Goal: Communication & Community: Answer question/provide support

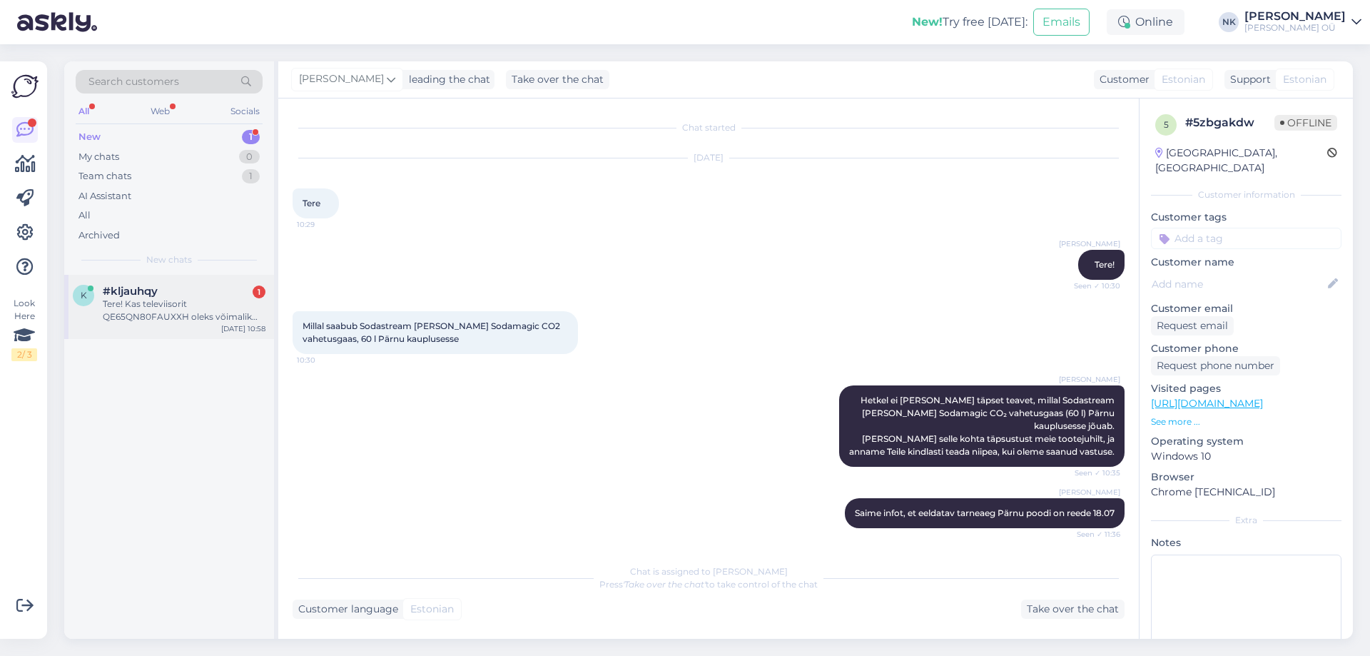
scroll to position [214, 0]
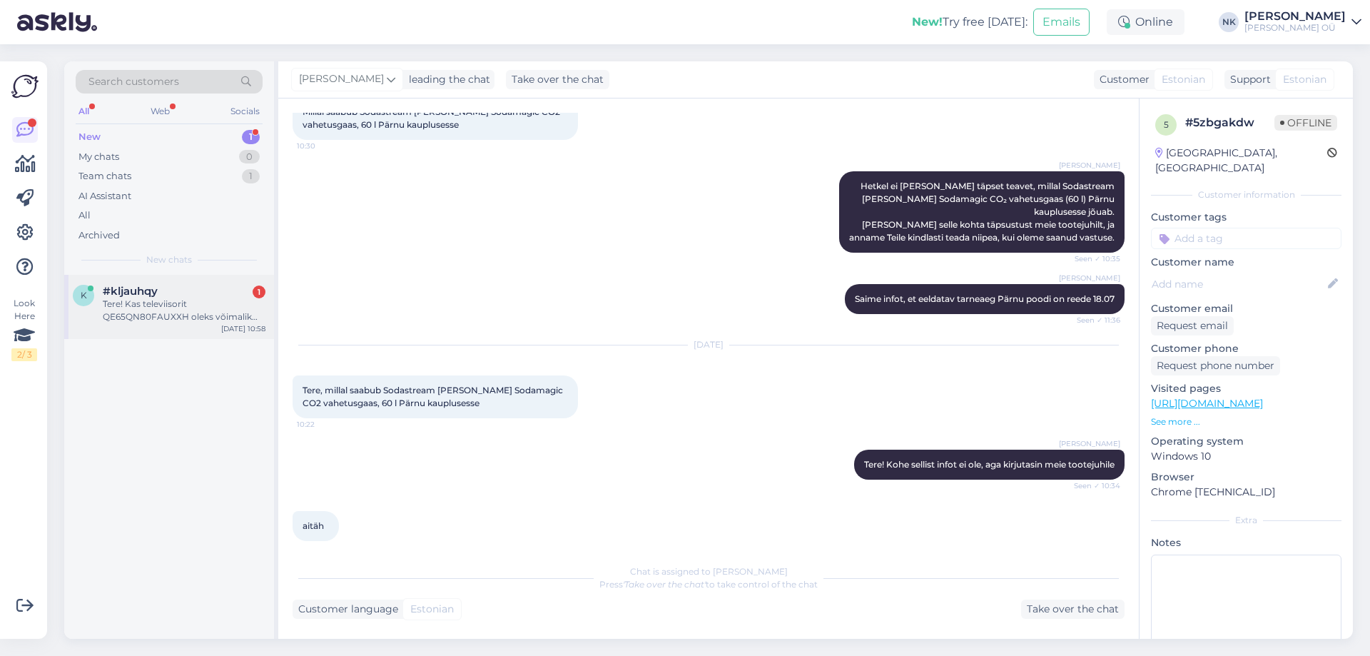
click at [218, 287] on div "#kljauhqy 1" at bounding box center [184, 291] width 163 height 13
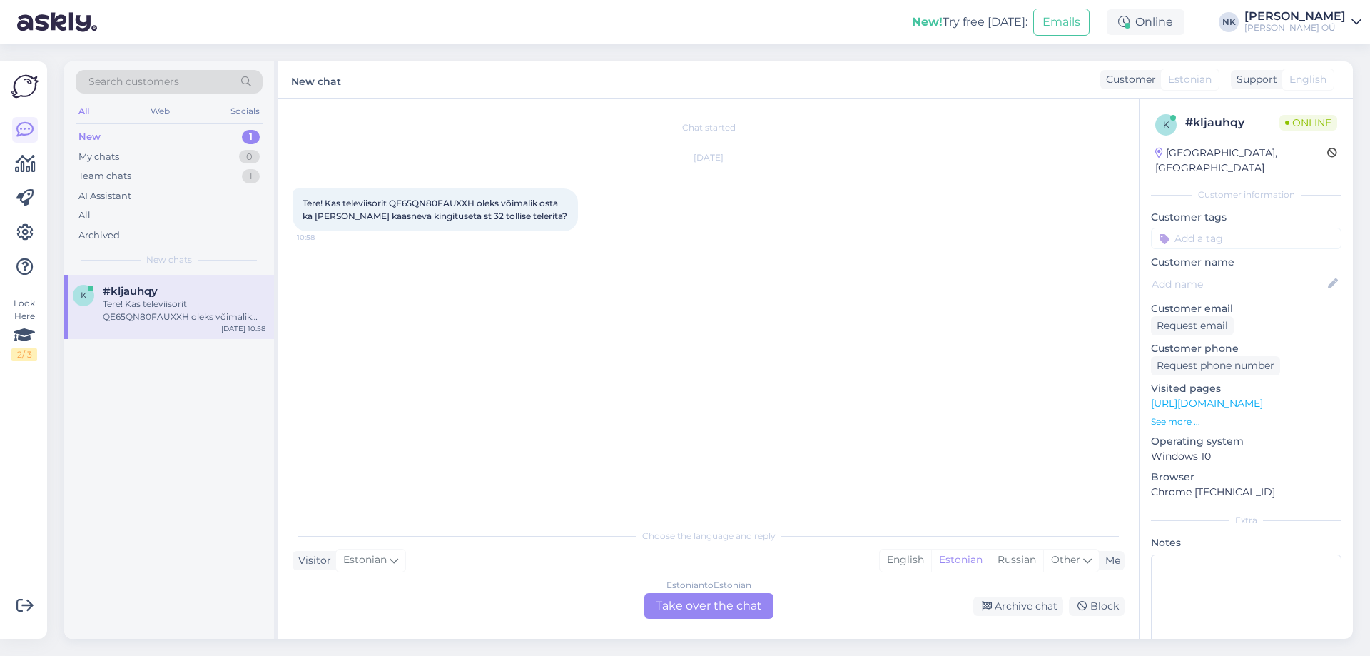
scroll to position [0, 0]
click at [1241, 397] on link "[URL][DOMAIN_NAME]" at bounding box center [1207, 403] width 112 height 13
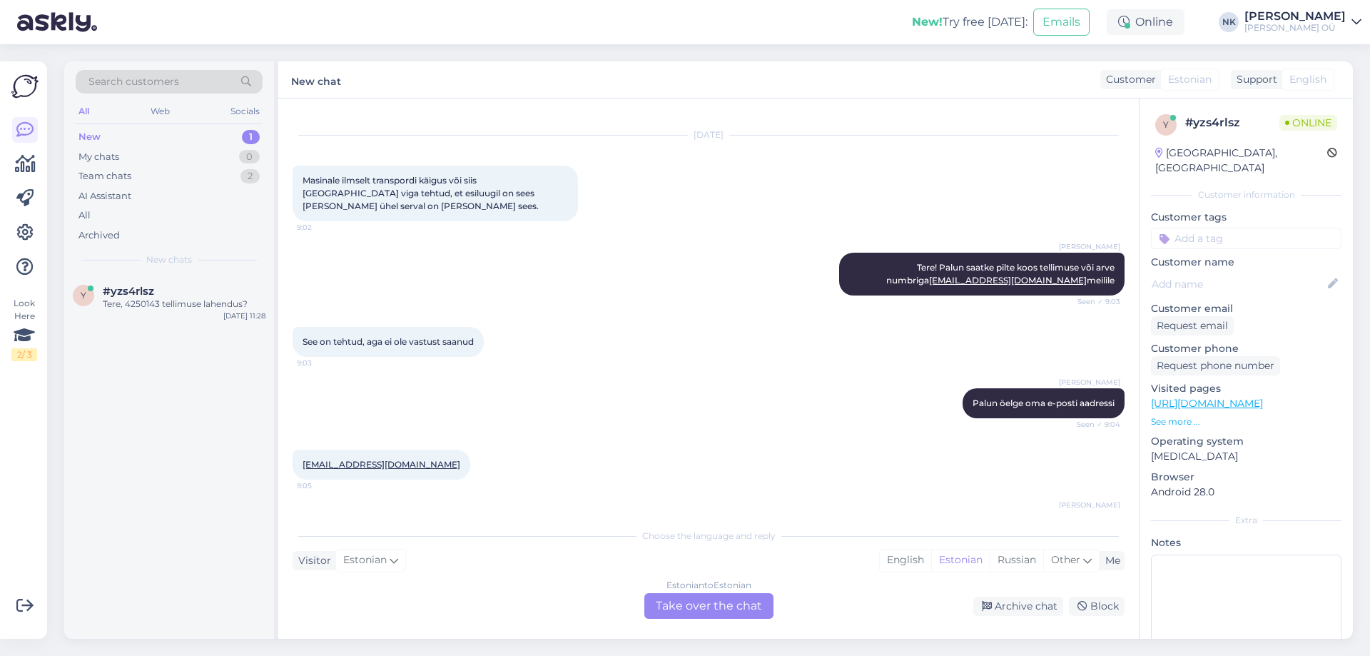
scroll to position [599, 0]
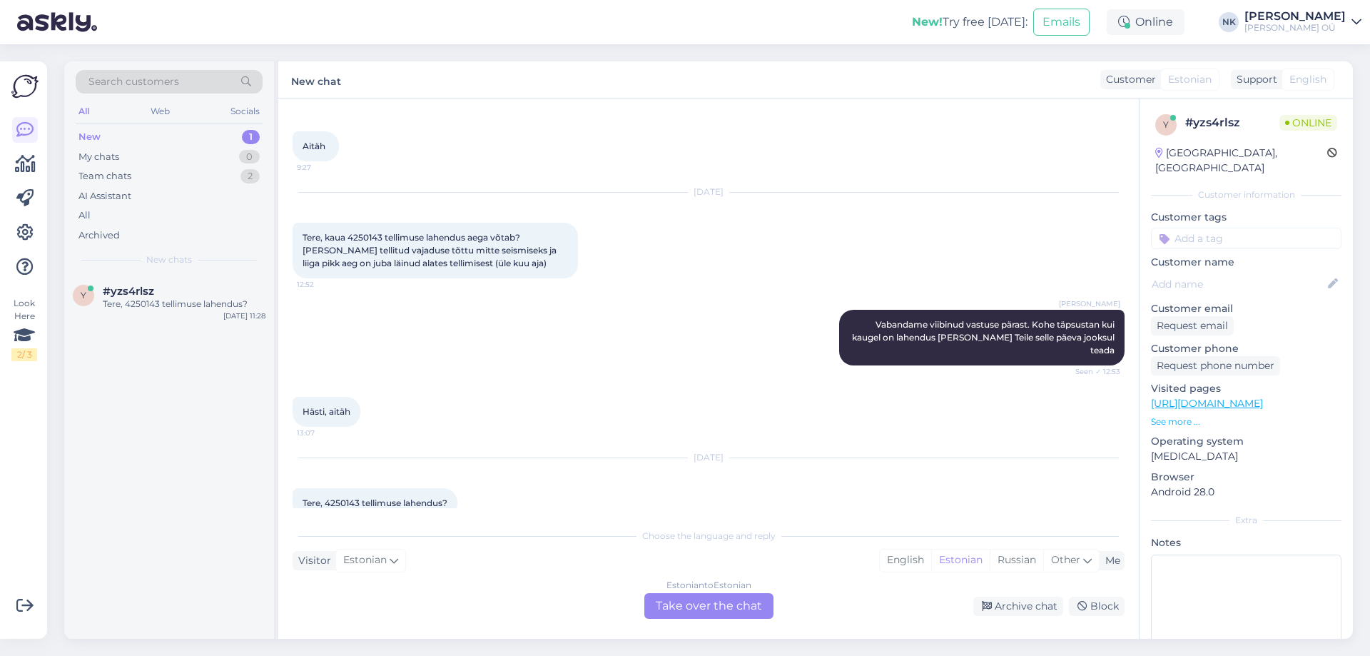
click at [339, 497] on span "Tere, 4250143 tellimuse lahendus?" at bounding box center [374, 502] width 145 height 11
copy span "4250143"
click at [708, 594] on div "Estonian to Estonian Take over the chat" at bounding box center [708, 606] width 129 height 26
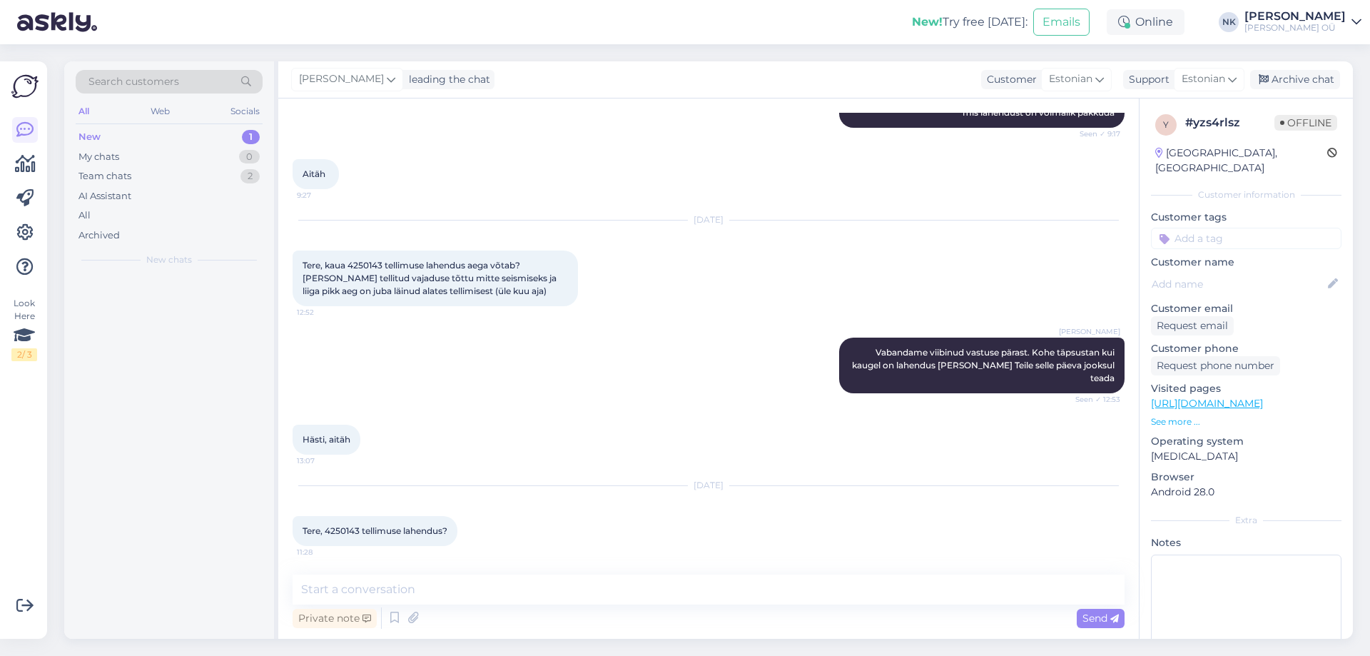
scroll to position [546, 0]
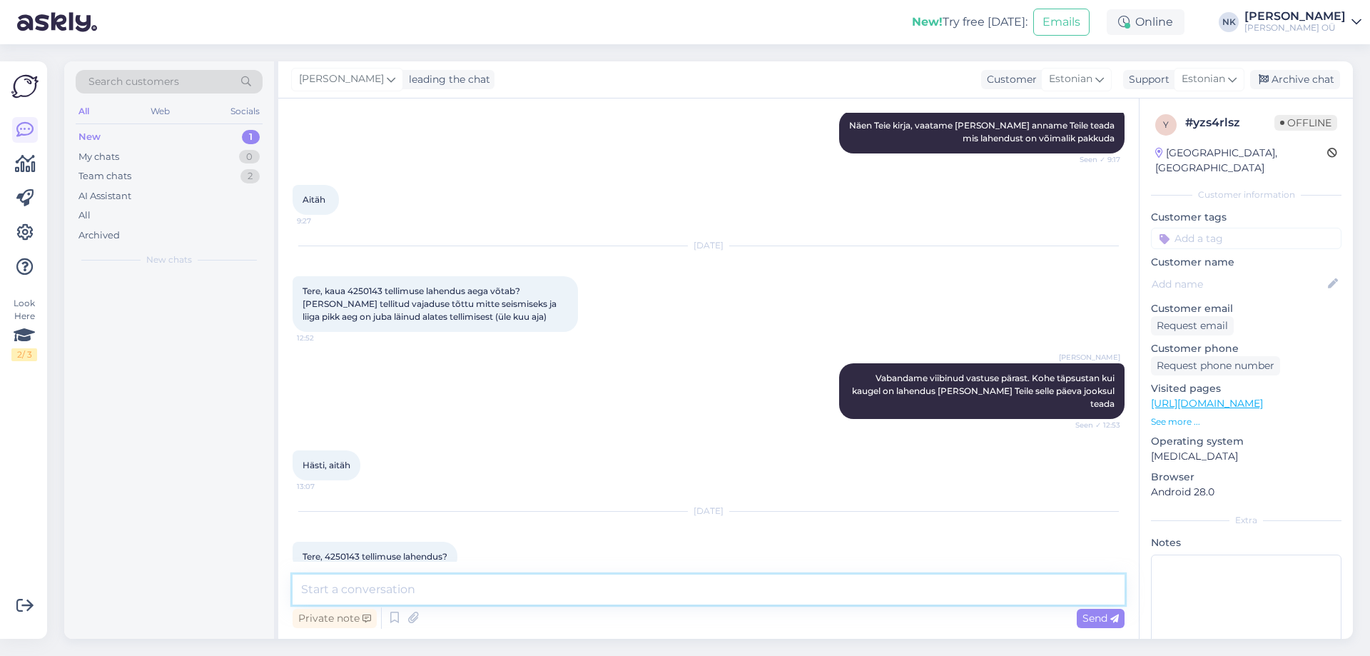
click at [632, 595] on textarea at bounding box center [709, 589] width 832 height 30
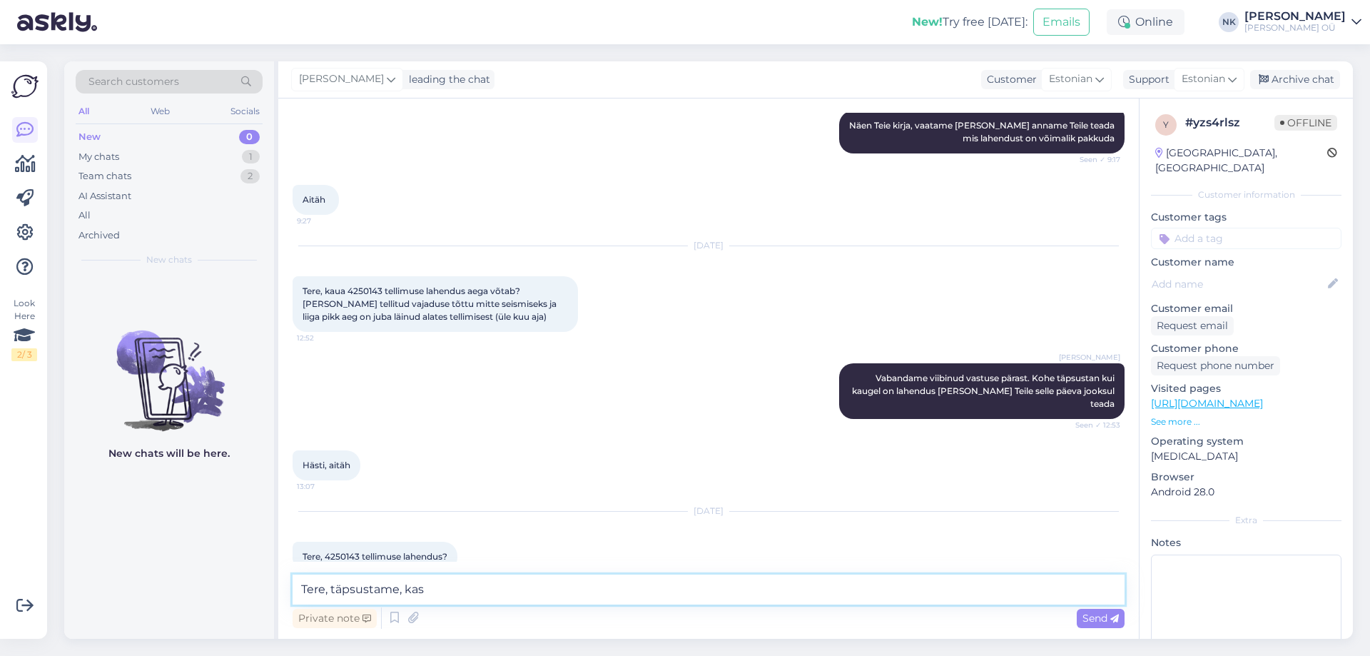
drag, startPoint x: 471, startPoint y: 586, endPoint x: 330, endPoint y: 603, distance: 141.6
click at [330, 603] on textarea "Tere, täpsustame, kas" at bounding box center [709, 589] width 832 height 30
drag, startPoint x: 614, startPoint y: 590, endPoint x: 581, endPoint y: 596, distance: 33.4
click at [581, 596] on textarea "Tere, tellime transporti homseks, palun kinnitage et" at bounding box center [709, 589] width 832 height 30
click at [676, 592] on textarea "Tere, tellime transporti homseks, palun kinnitage kas masin on" at bounding box center [709, 589] width 832 height 30
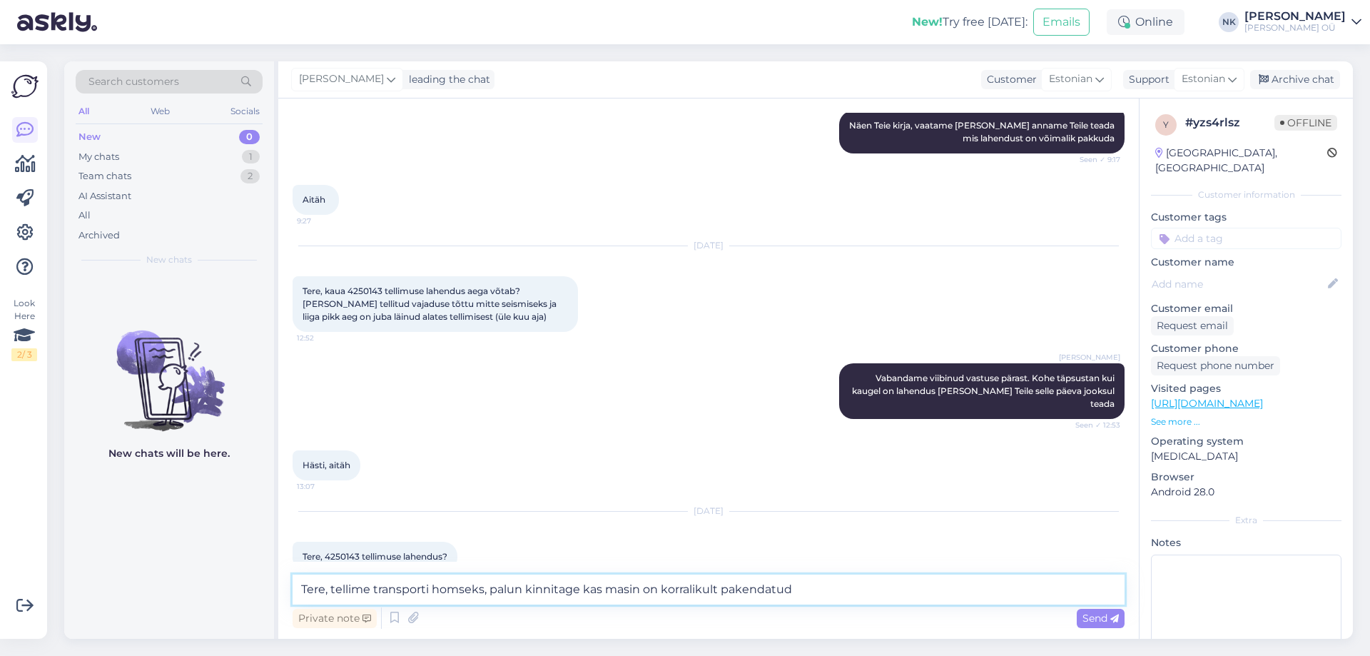
type textarea "Tere, tellime transporti homseks, palun kinnitage kas masin on korralikult pake…"
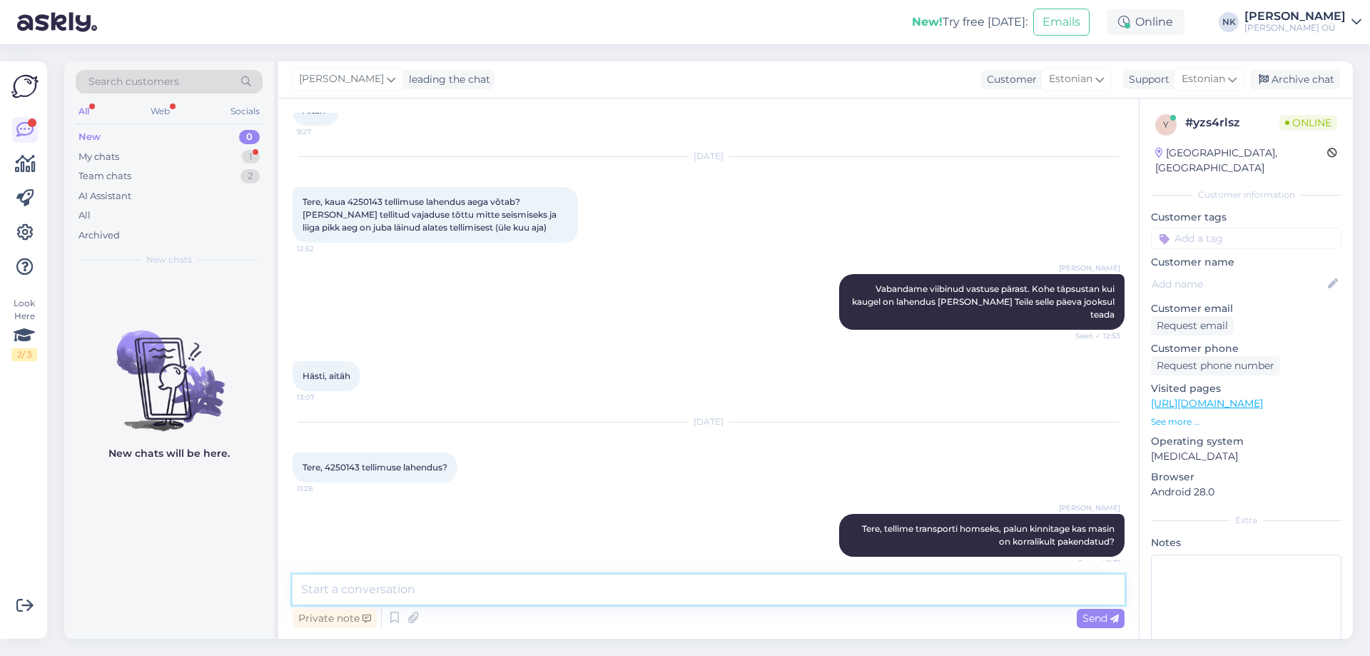
scroll to position [681, 0]
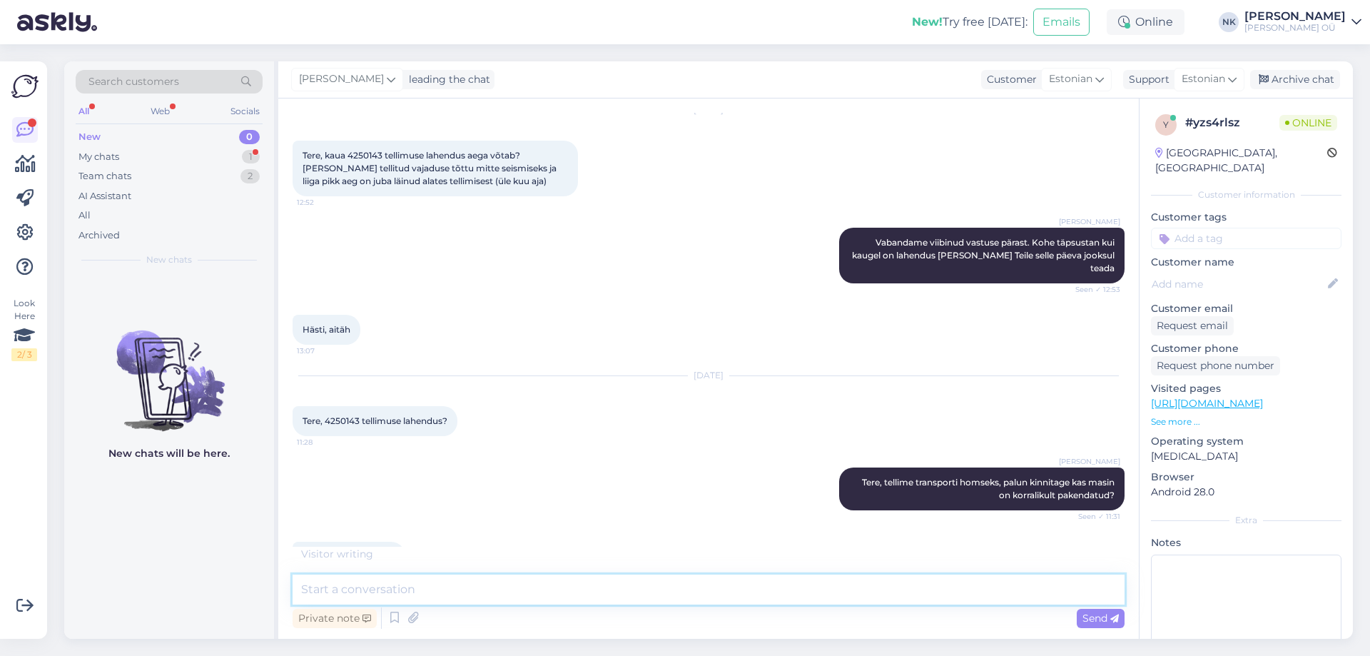
click at [444, 594] on textarea at bounding box center [709, 589] width 832 height 30
click at [411, 601] on textarea at bounding box center [709, 589] width 832 height 30
click at [495, 584] on textarea at bounding box center [709, 589] width 832 height 30
click at [458, 586] on textarea at bounding box center [709, 589] width 832 height 30
type textarea "Kohe vormistan transporti, [PERSON_NAME] võtab Teiega ühendust"
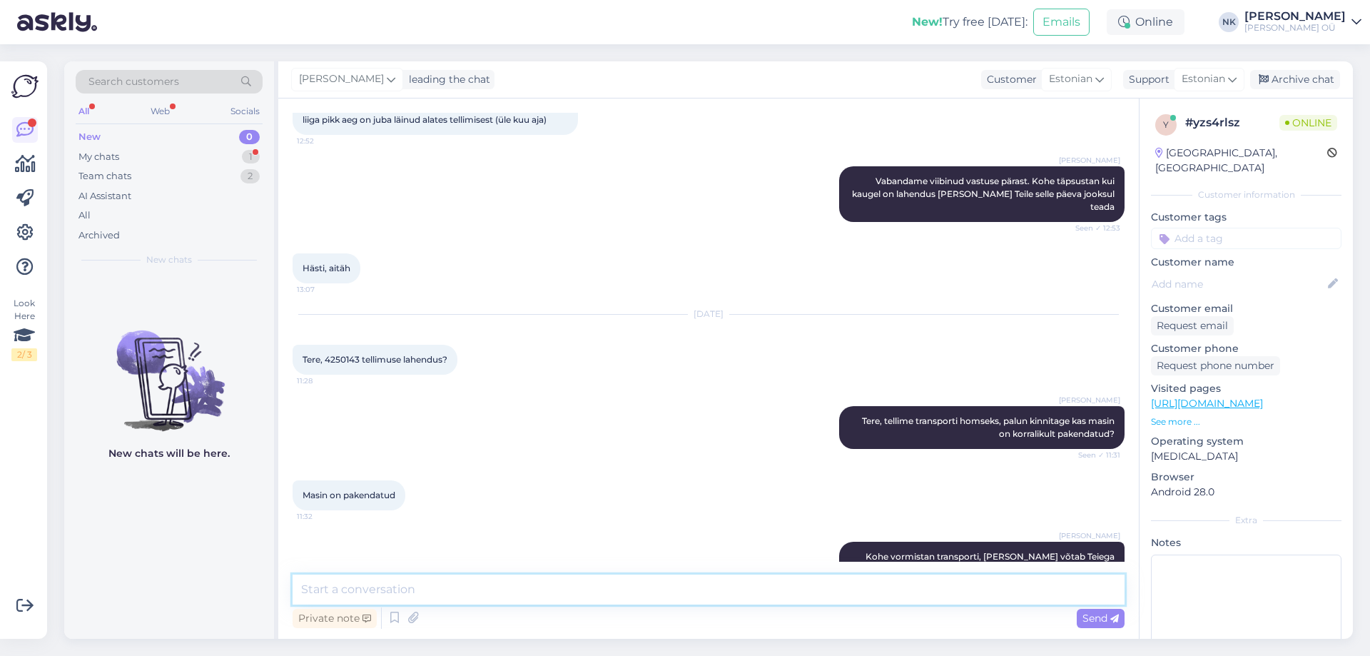
scroll to position [817, 0]
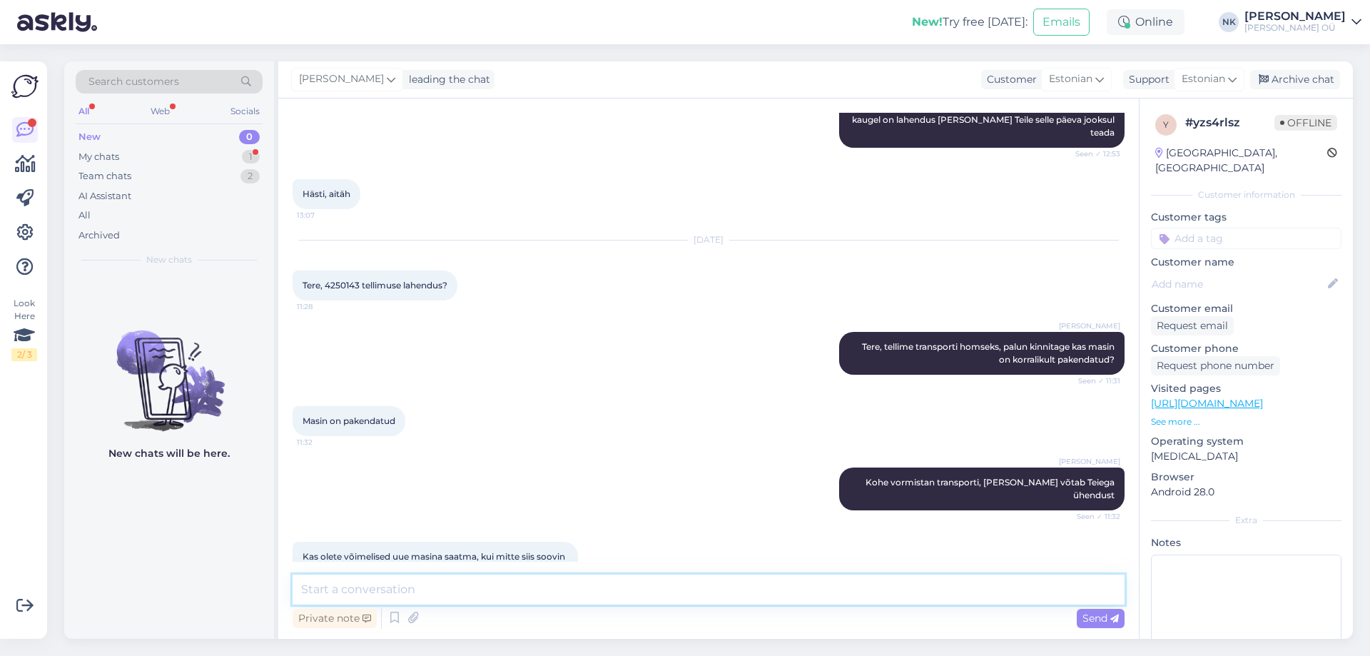
click at [459, 589] on textarea at bounding box center [709, 589] width 832 height 30
type textarea "Kahjuks seda pole [GEOGRAPHIC_DATA], tagastame raha"
drag, startPoint x: 585, startPoint y: 585, endPoint x: 291, endPoint y: 581, distance: 294.0
click at [291, 581] on div "Chat started [DATE] Masinale ilmselt transpordi käigus või siis [GEOGRAPHIC_DAT…" at bounding box center [708, 368] width 860 height 540
click at [178, 155] on div "My chats 1" at bounding box center [169, 157] width 187 height 20
